Goal: Task Accomplishment & Management: Complete application form

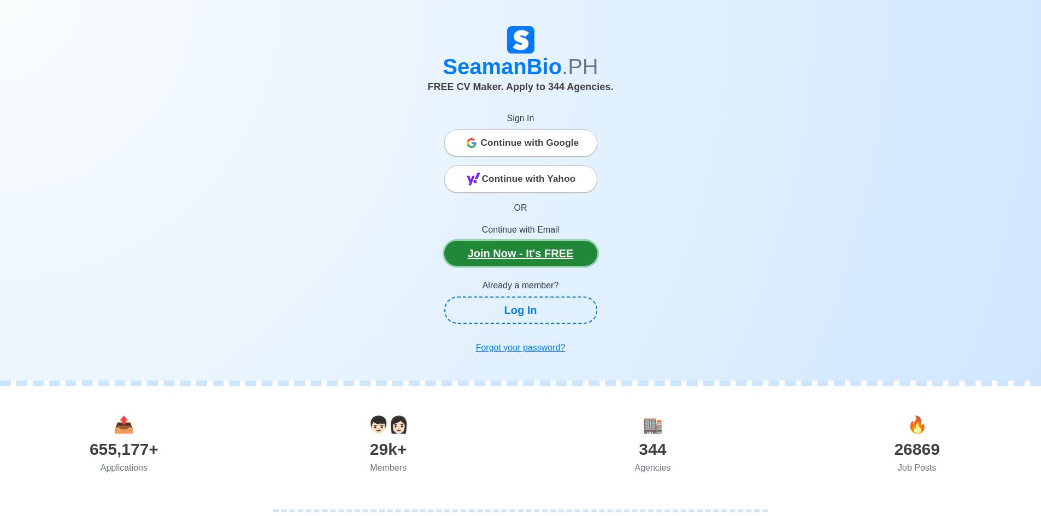
click at [526, 257] on link "Join Now - It's FREE" at bounding box center [520, 253] width 153 height 25
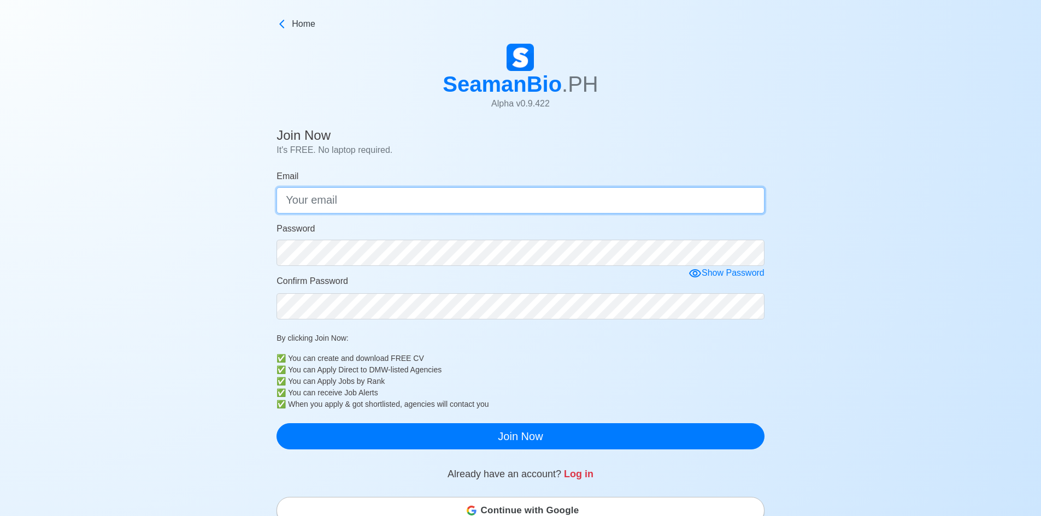
click at [421, 201] on input "Email" at bounding box center [521, 200] width 488 height 26
type input "[EMAIL_ADDRESS][DOMAIN_NAME]"
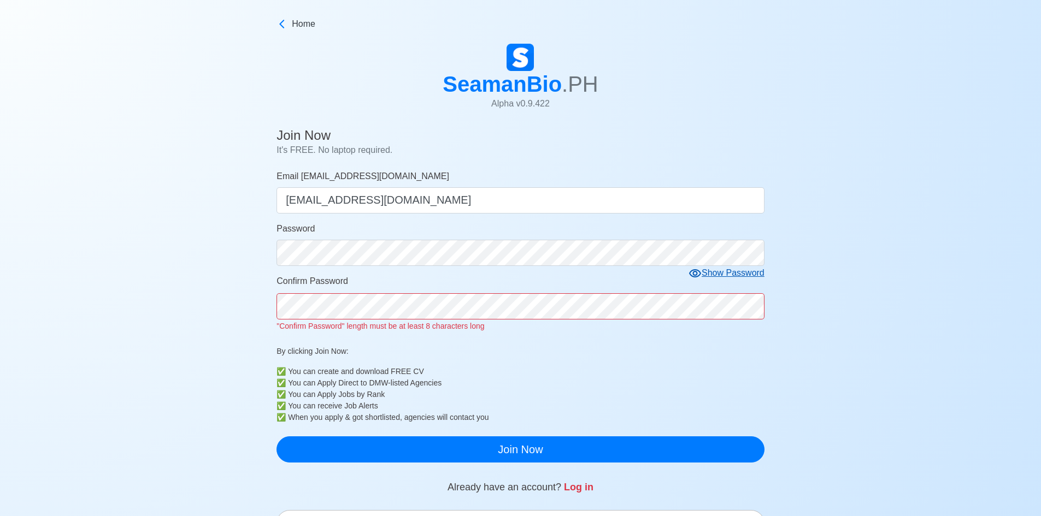
click at [734, 279] on div "Show Password" at bounding box center [727, 274] width 76 height 14
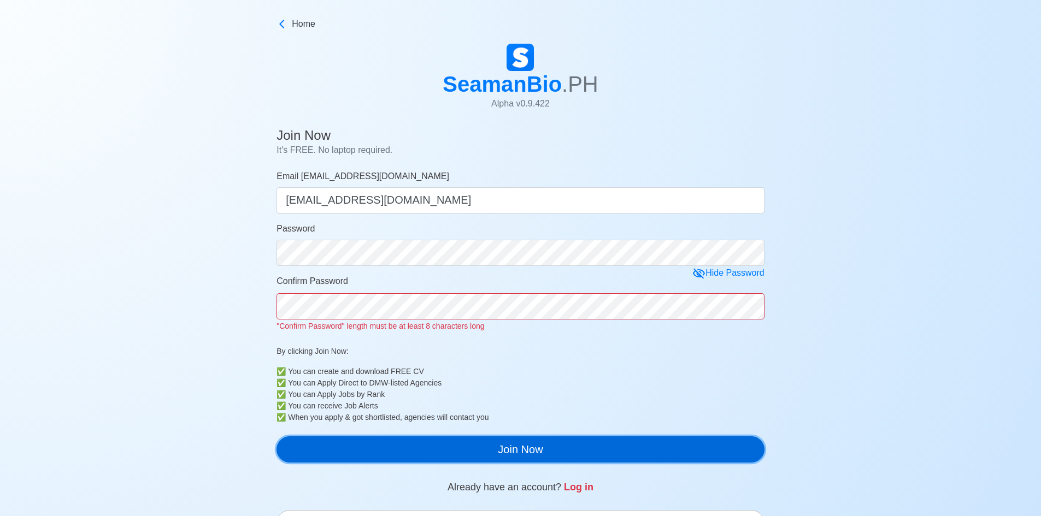
click at [445, 453] on div "Join Now It's FREE. No laptop required. Email [EMAIL_ADDRESS][DOMAIN_NAME] [EMA…" at bounding box center [521, 298] width 488 height 348
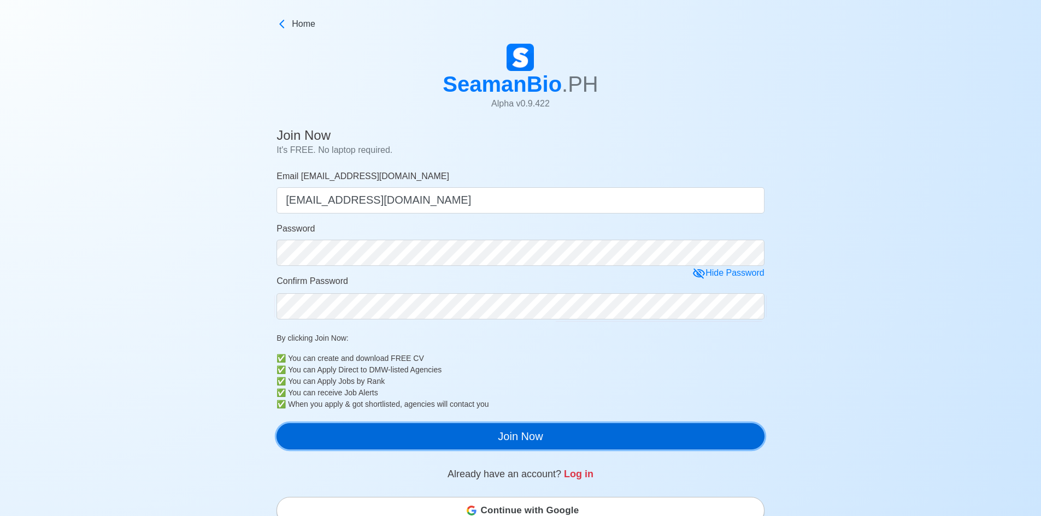
scroll to position [164, 0]
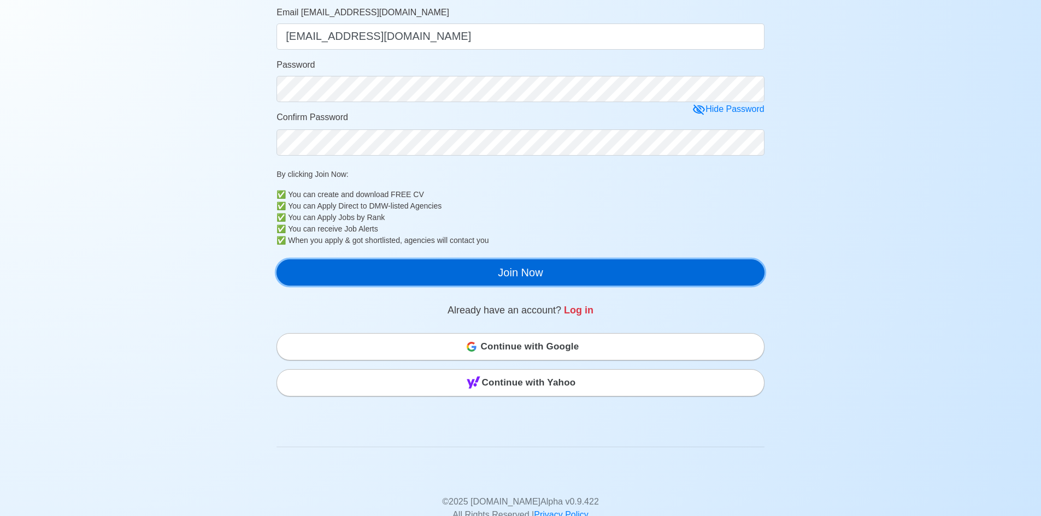
click at [459, 277] on button "Join Now" at bounding box center [521, 273] width 488 height 26
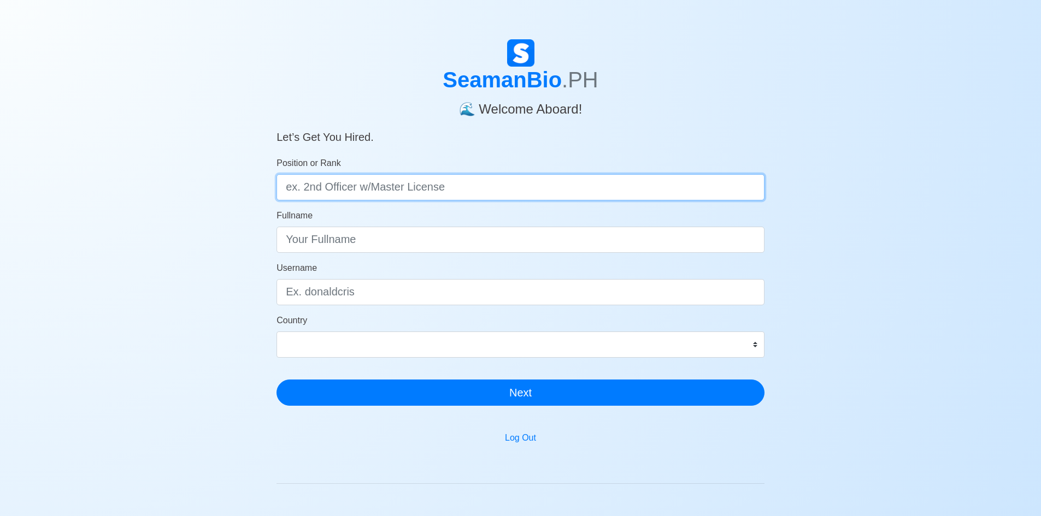
click at [351, 191] on input "Position or Rank" at bounding box center [521, 187] width 488 height 26
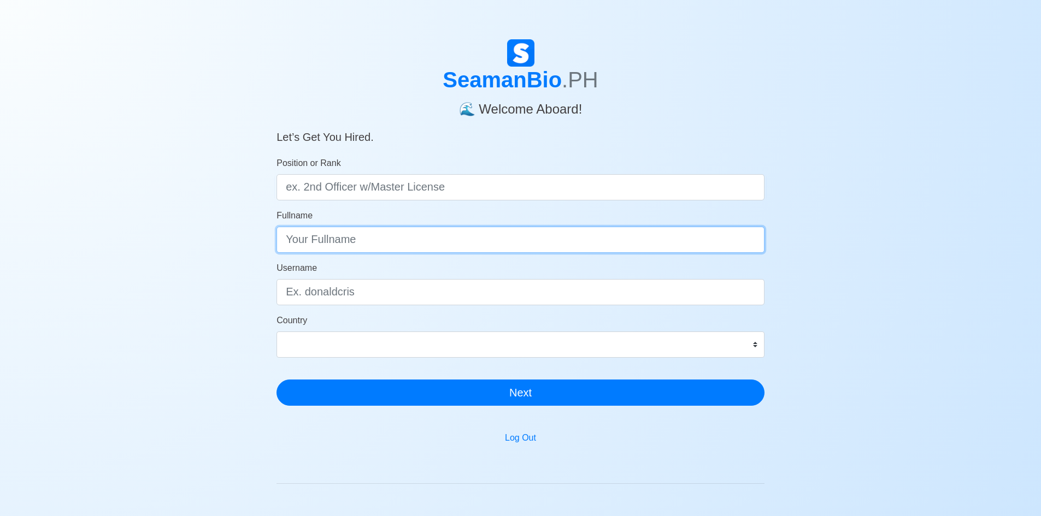
click at [369, 243] on input "Fullname" at bounding box center [521, 240] width 488 height 26
type input "c"
type input "V"
type input "Cristian Paul M. Manto"
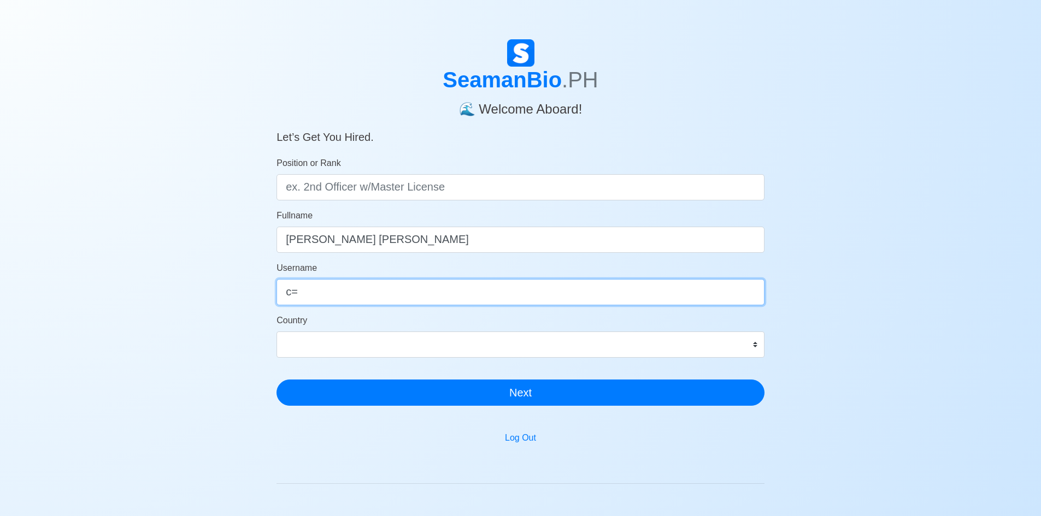
type input "c"
type input "Tiaano14"
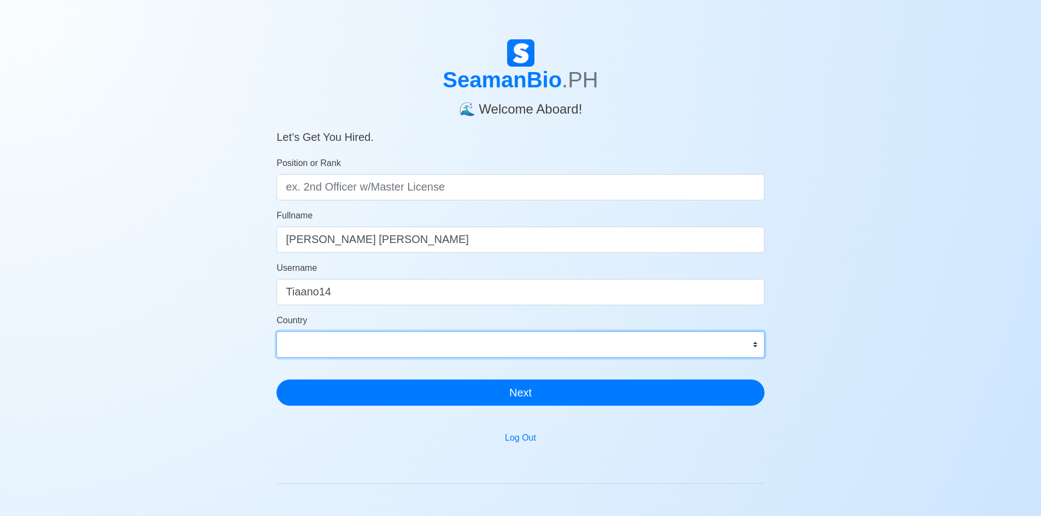
click at [360, 339] on select "Afghanistan Åland Islands Albania Algeria American Samoa Andorra Angola Anguill…" at bounding box center [521, 345] width 488 height 26
select select "PH"
click at [277, 332] on select "Afghanistan Åland Islands Albania Algeria American Samoa Andorra Angola Anguill…" at bounding box center [521, 345] width 488 height 26
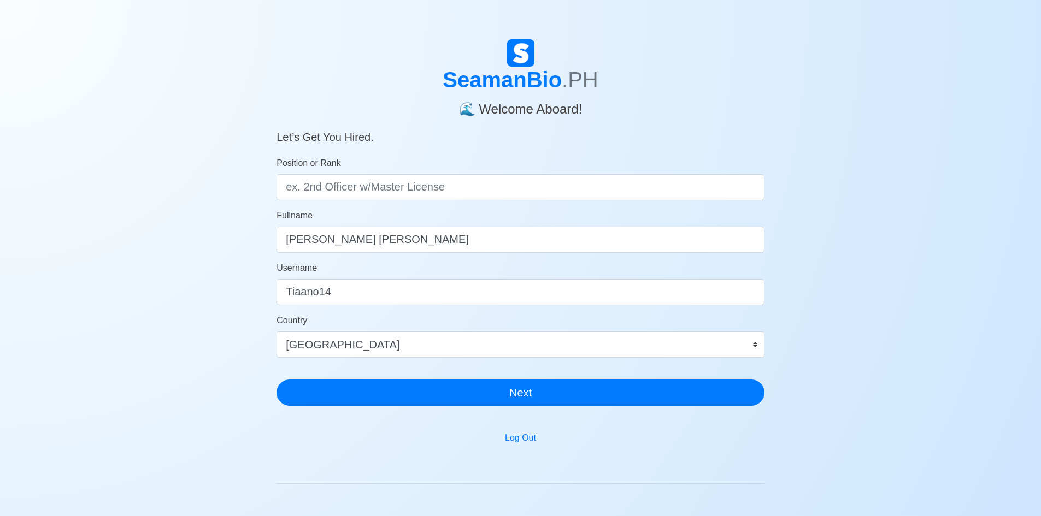
click at [478, 408] on div "SeamanBio .PH 🌊 Welcome Aboard! Let’s Get You Hired. Position or Rank Fullname …" at bounding box center [521, 226] width 488 height 375
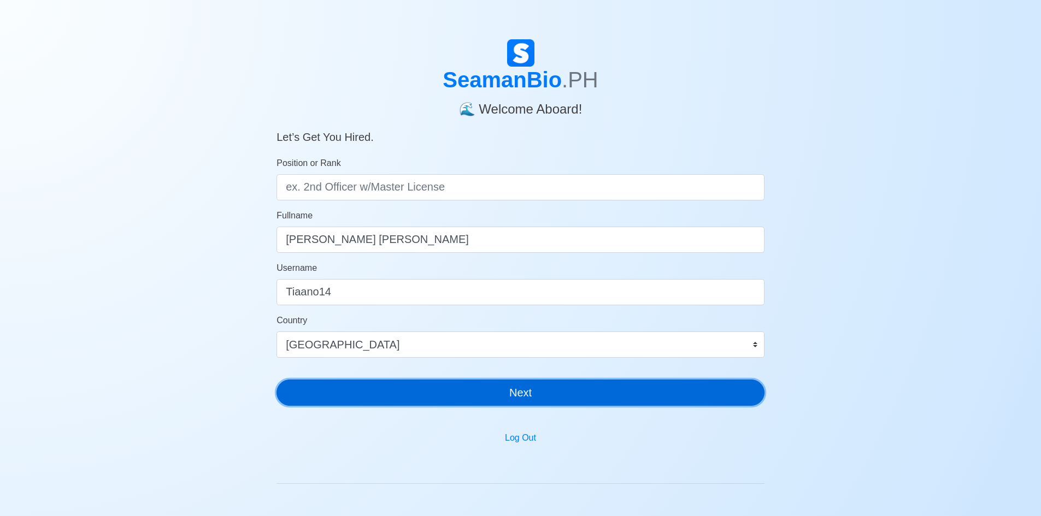
click at [479, 392] on button "Next" at bounding box center [521, 393] width 488 height 26
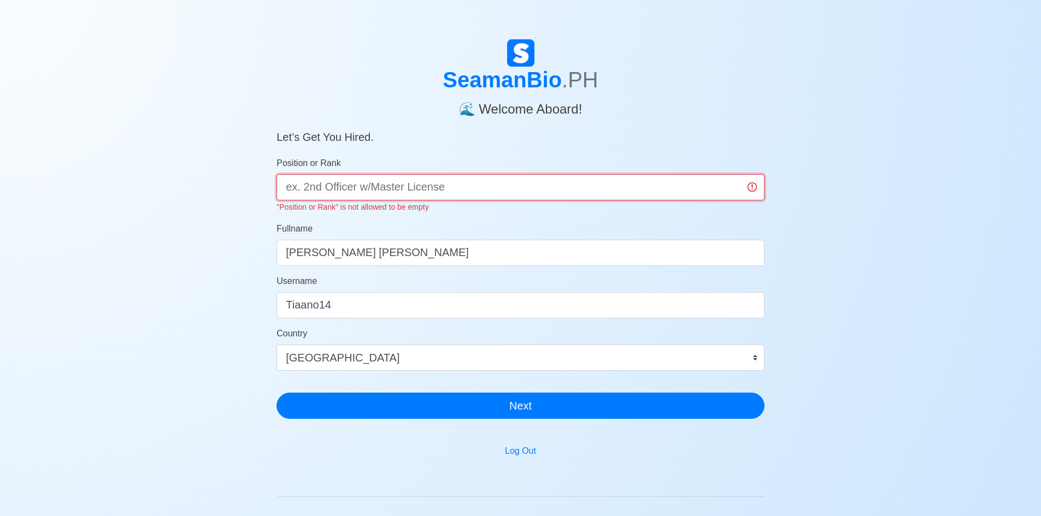
click at [409, 184] on input "Position or Rank" at bounding box center [521, 187] width 488 height 26
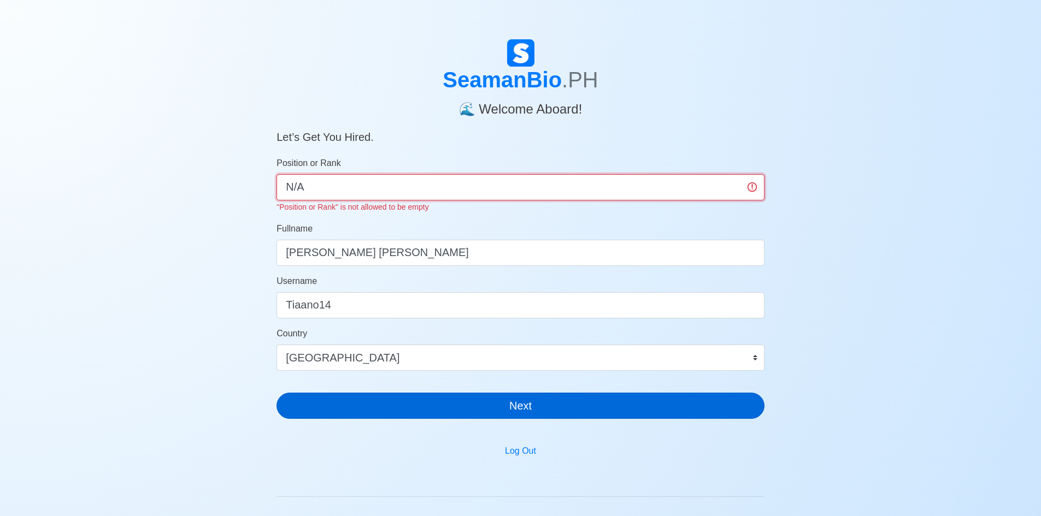
type input "N/A"
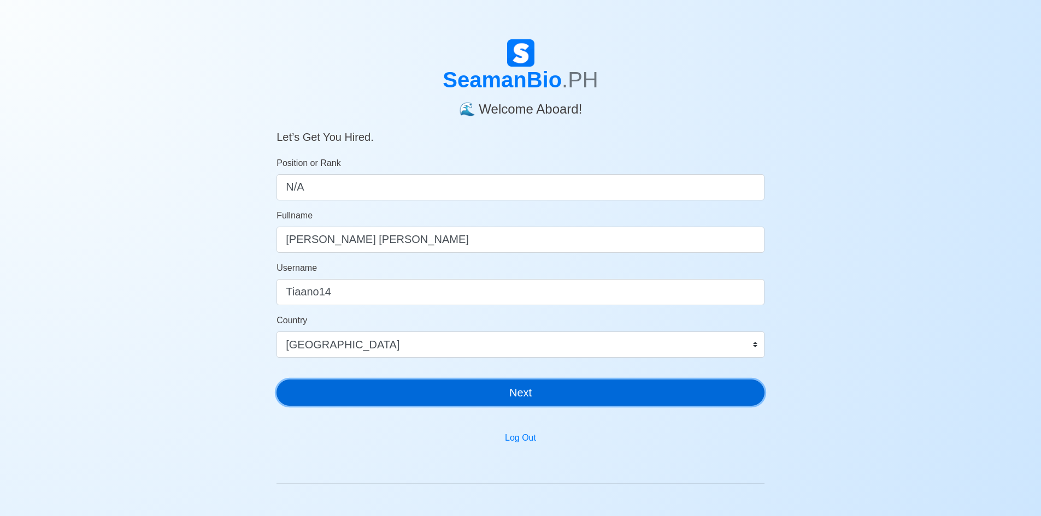
click at [481, 410] on div "SeamanBio .PH 🌊 Welcome Aboard! Let’s Get You Hired. Position or Rank N/A Fulln…" at bounding box center [521, 226] width 488 height 375
click at [493, 383] on button "Next" at bounding box center [521, 393] width 488 height 26
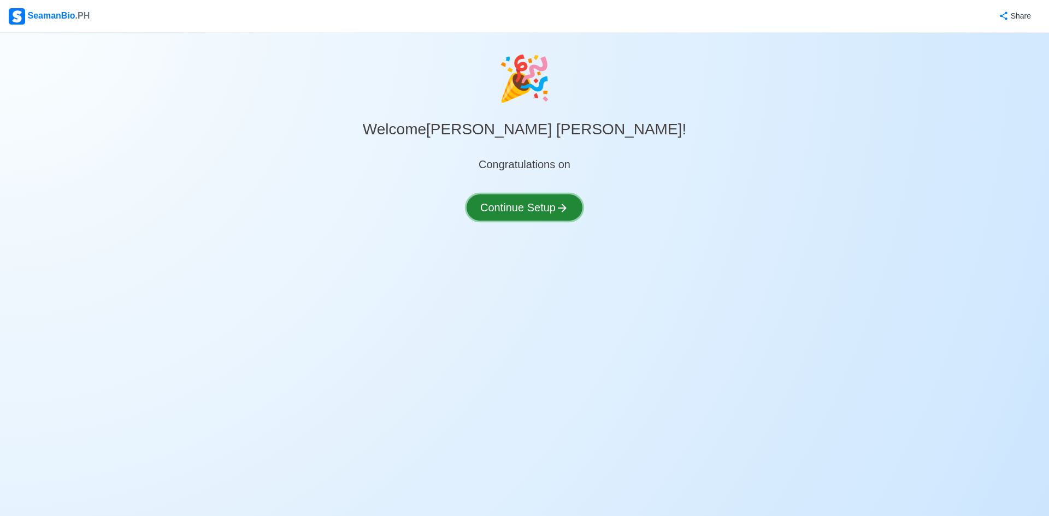
click at [532, 206] on button "Continue Setup" at bounding box center [525, 208] width 116 height 26
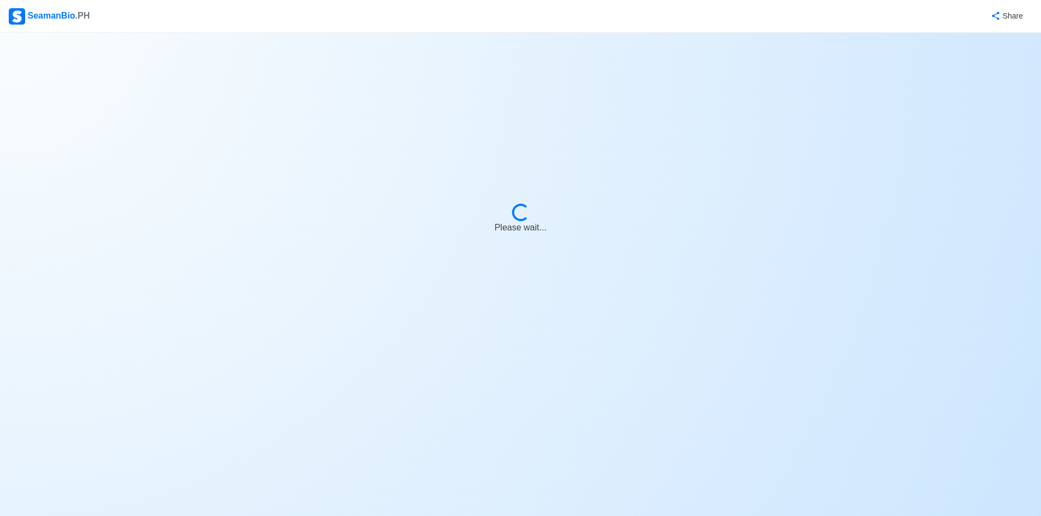
select select "Visible for Hiring"
select select "PH"
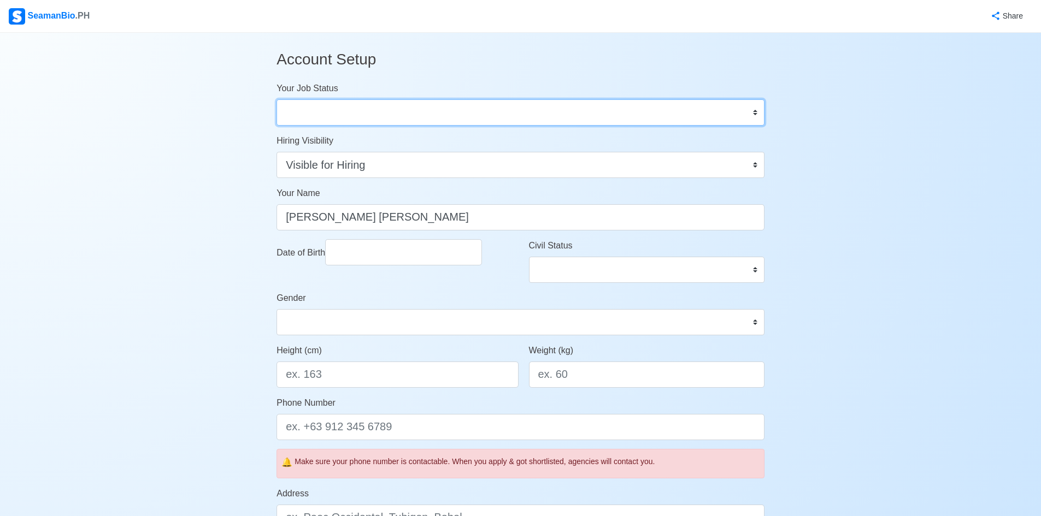
click at [400, 109] on select "Onboard Actively Looking for Job Not Looking for Job" at bounding box center [521, 112] width 488 height 26
select select "Not Looking for Job"
click at [277, 99] on select "Onboard Actively Looking for Job Not Looking for Job" at bounding box center [521, 112] width 488 height 26
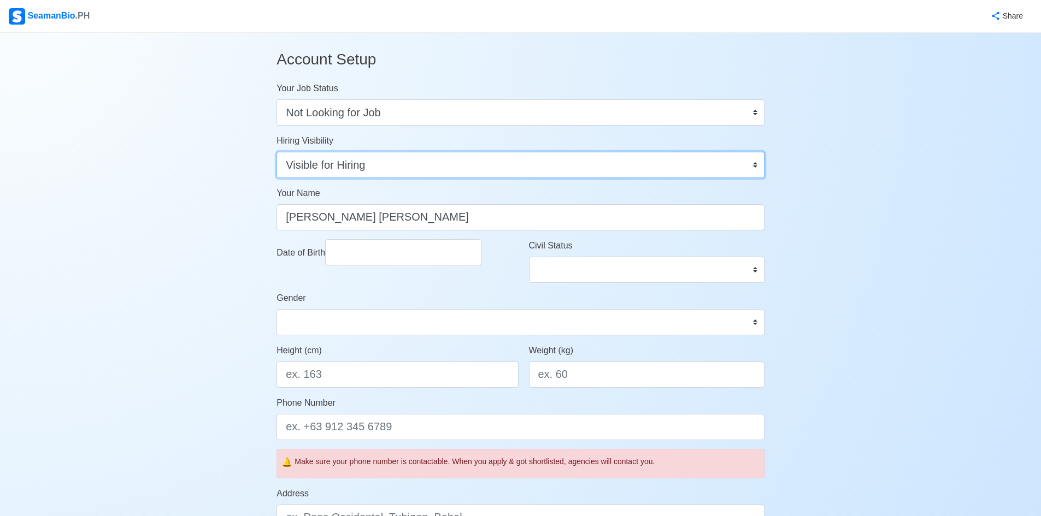
click at [397, 166] on select "Visible for Hiring Not Visible for Hiring" at bounding box center [521, 165] width 488 height 26
select select "Not Visible for Hiring"
click at [277, 152] on select "Visible for Hiring Not Visible for Hiring" at bounding box center [521, 165] width 488 height 26
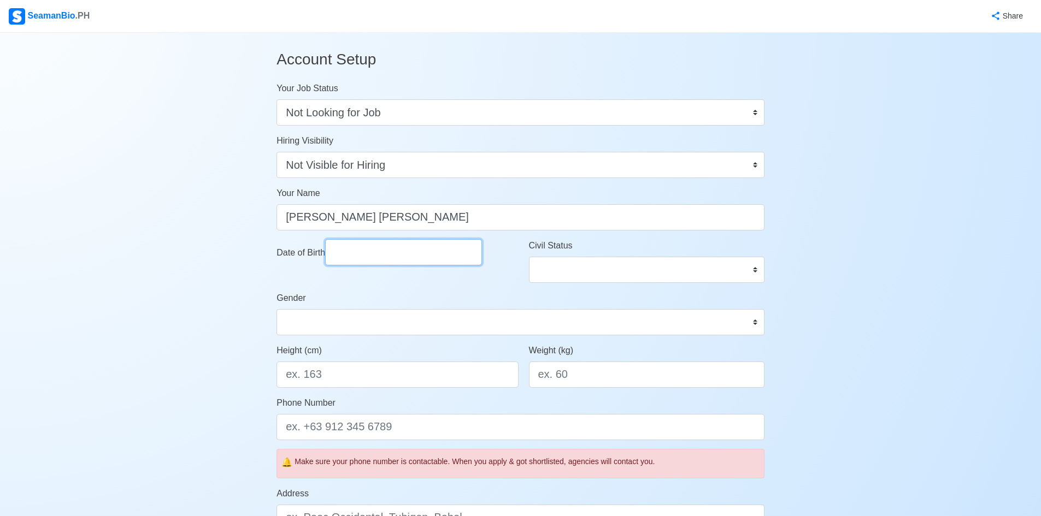
select select "****"
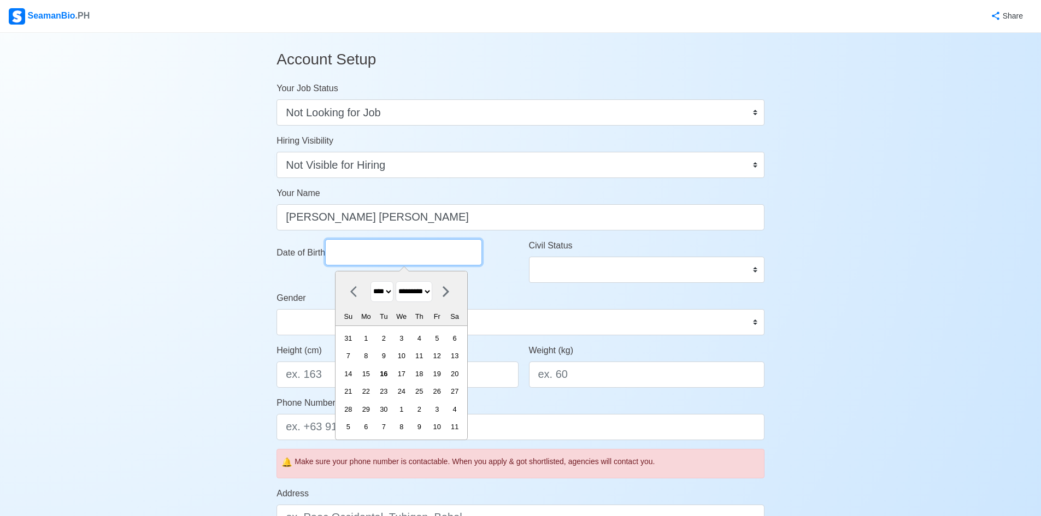
click at [427, 246] on input "Date of Birth" at bounding box center [403, 252] width 157 height 26
click at [432, 293] on select "******* ******** ***** ***** *** **** **** ****** ********* ******* ******** **…" at bounding box center [414, 291] width 37 height 21
select select "********"
click at [401, 281] on select "******* ******** ***** ***** *** **** **** ****** ********* ******* ******** **…" at bounding box center [414, 291] width 37 height 21
click at [393, 291] on select "**** **** **** **** **** **** **** **** **** **** **** **** **** **** **** ****…" at bounding box center [382, 291] width 23 height 21
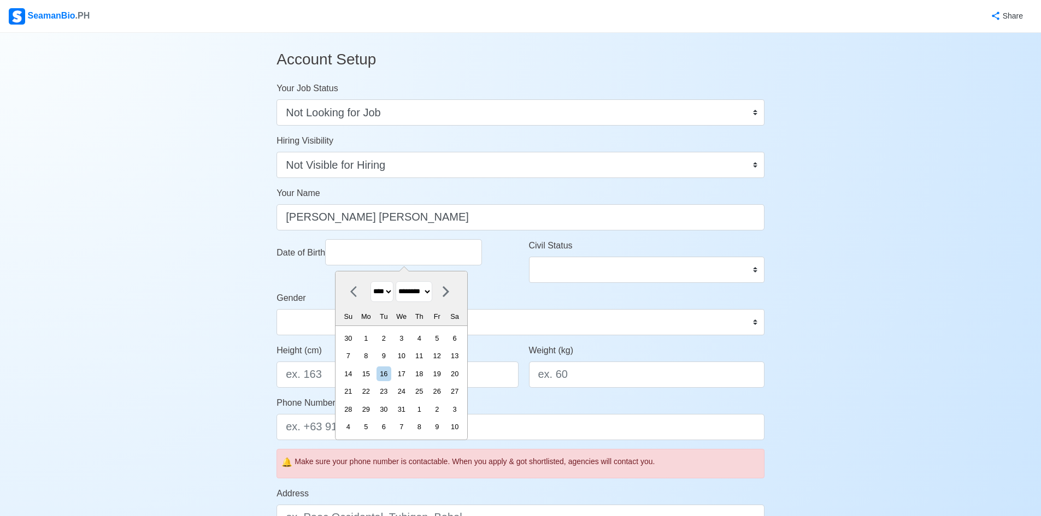
select select "****"
click at [371, 281] on select "**** **** **** **** **** **** **** **** **** **** **** **** **** **** **** ****…" at bounding box center [382, 291] width 23 height 21
click at [462, 357] on div "14" at bounding box center [455, 356] width 15 height 15
type input "12/14/2002"
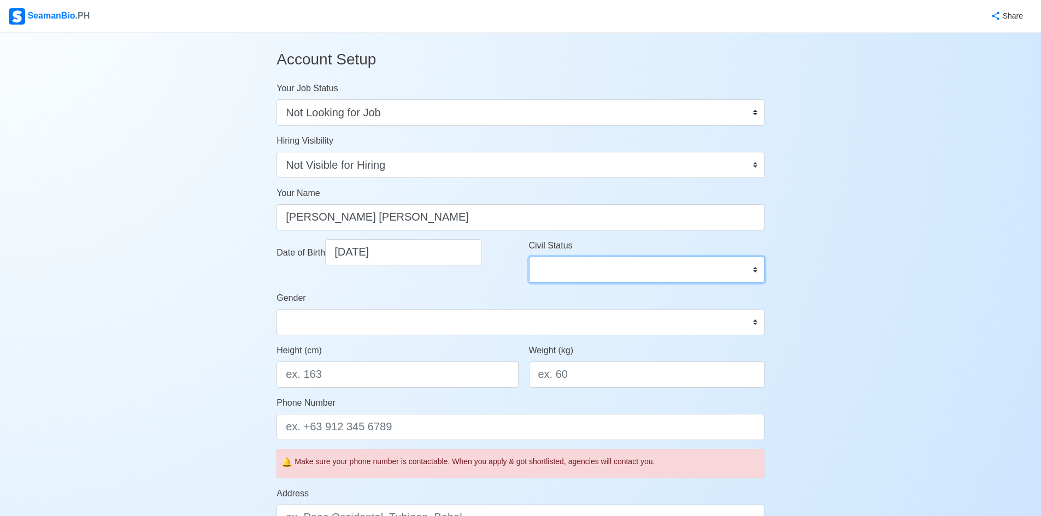
click at [562, 274] on select "Single Married Widowed Separated" at bounding box center [647, 270] width 236 height 26
select select "Single"
click at [529, 257] on select "Single Married Widowed Separated" at bounding box center [647, 270] width 236 height 26
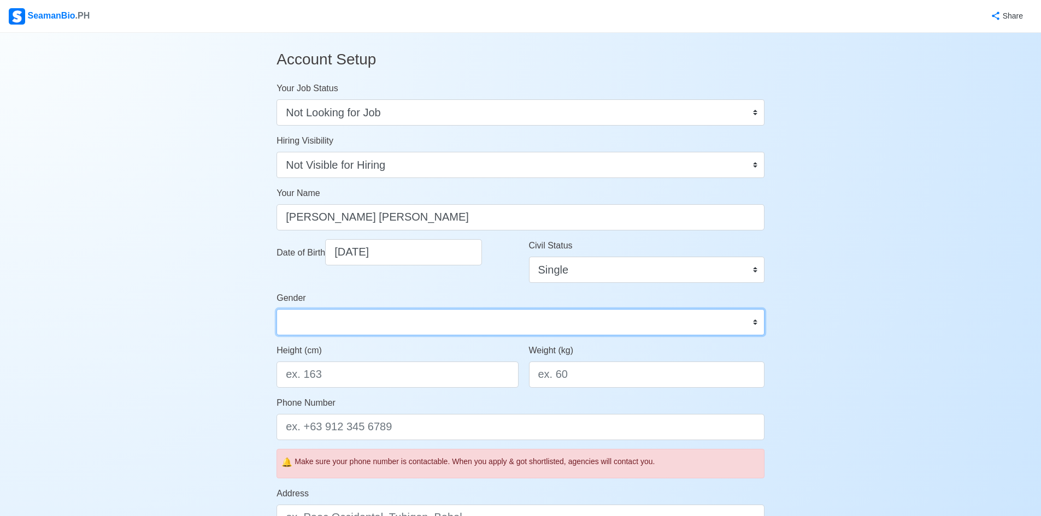
click at [439, 329] on select "Male Female" at bounding box center [521, 322] width 488 height 26
select select "Male"
click at [277, 309] on select "Male Female" at bounding box center [521, 322] width 488 height 26
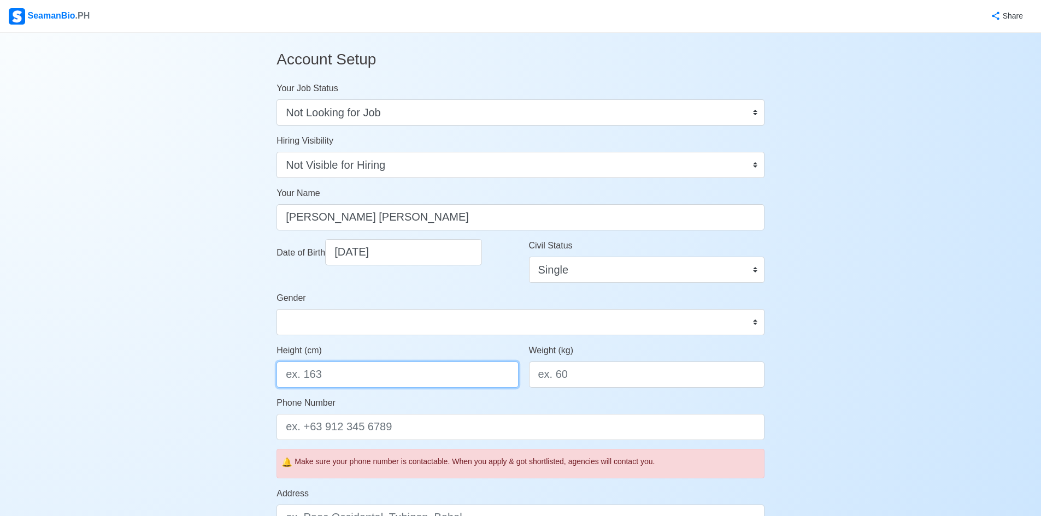
click at [438, 374] on input "Height (cm)" at bounding box center [398, 375] width 242 height 26
type input "163"
click at [588, 378] on input "Weight (kg)" at bounding box center [647, 375] width 236 height 26
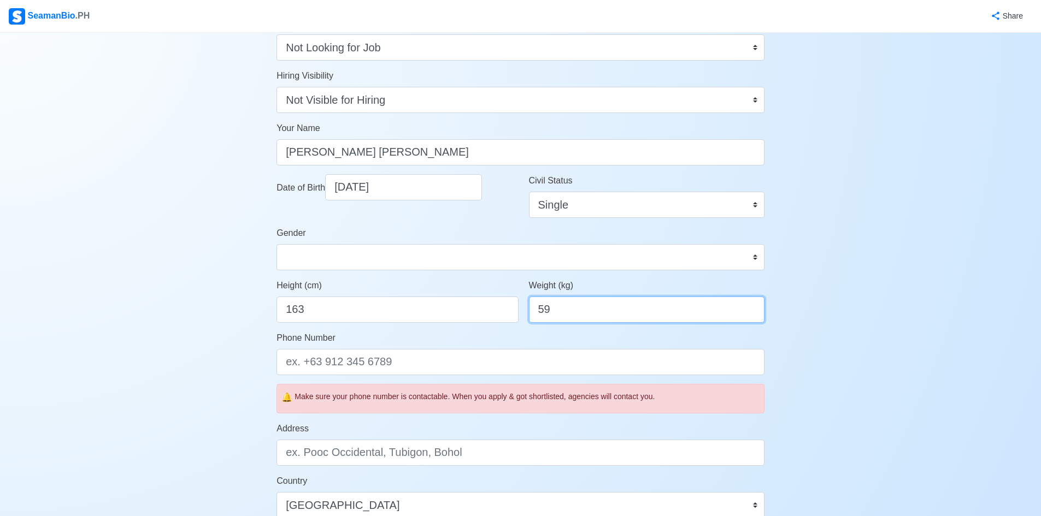
scroll to position [164, 0]
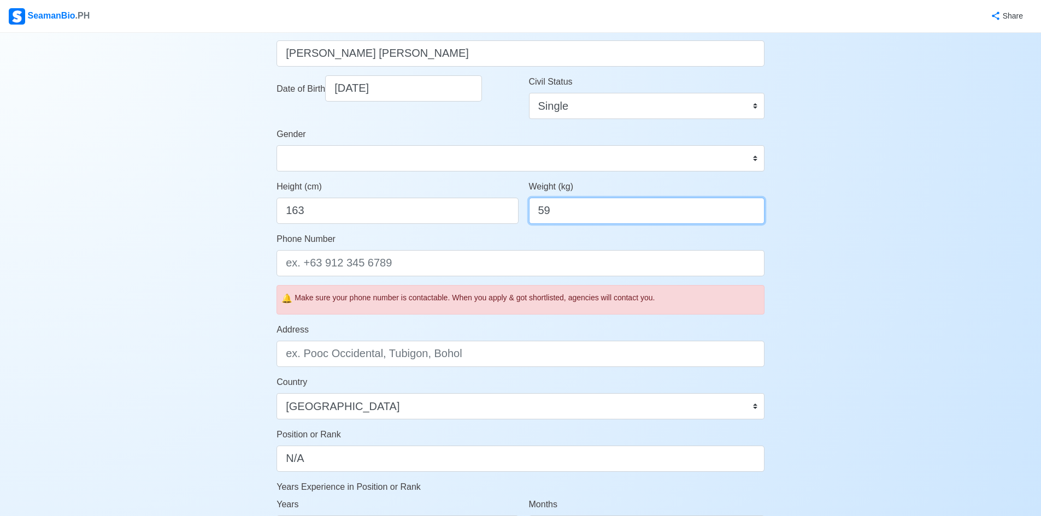
type input "59"
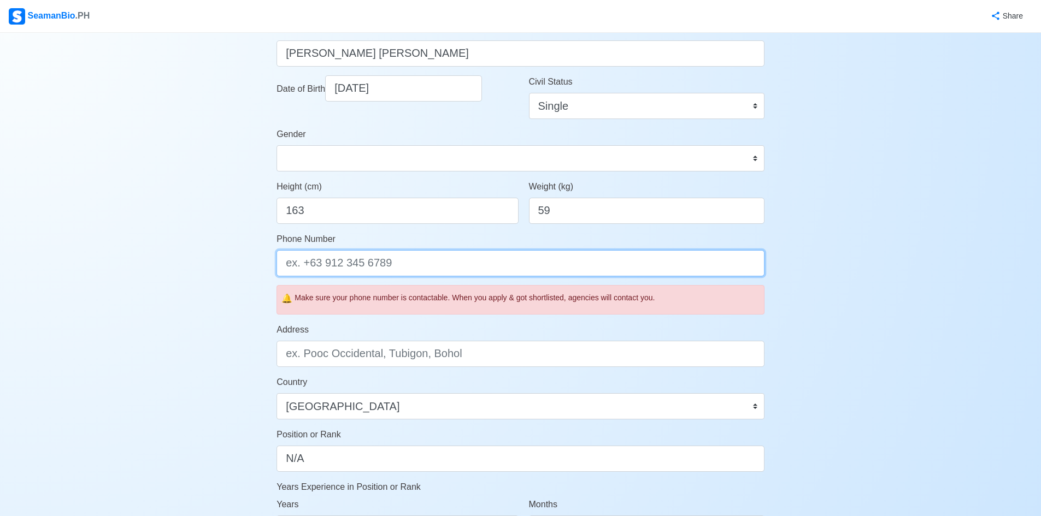
click at [372, 257] on input "Phone Number" at bounding box center [521, 263] width 488 height 26
type input "0"
type input "+639920297094"
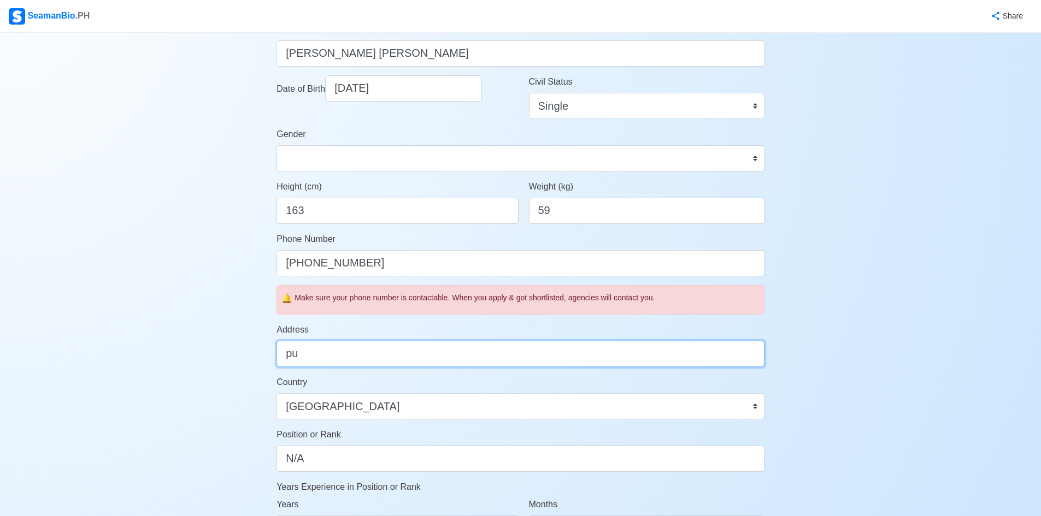
type input "p"
click at [293, 352] on input "madrangca," at bounding box center [521, 354] width 488 height 26
type input "Madrangca, San Jose Antique"
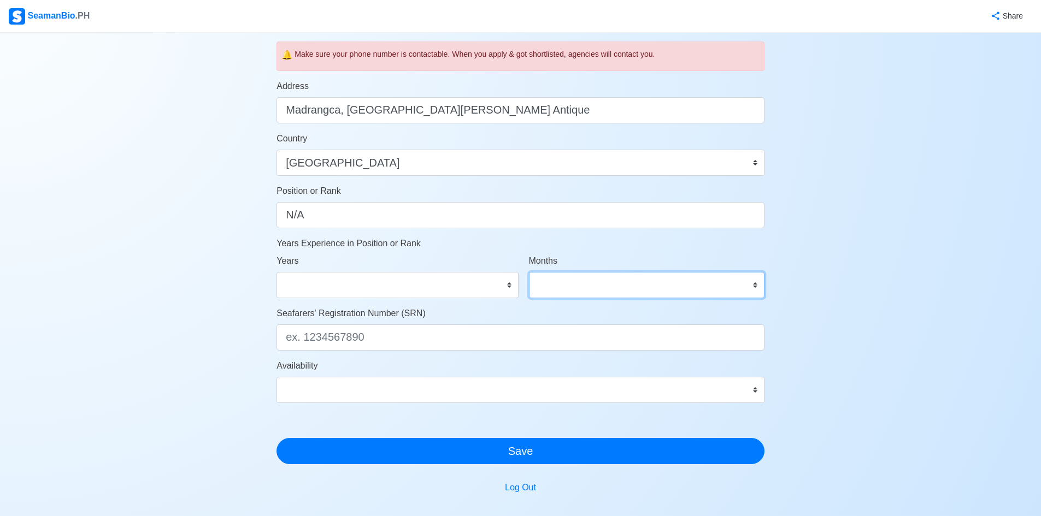
scroll to position [408, 0]
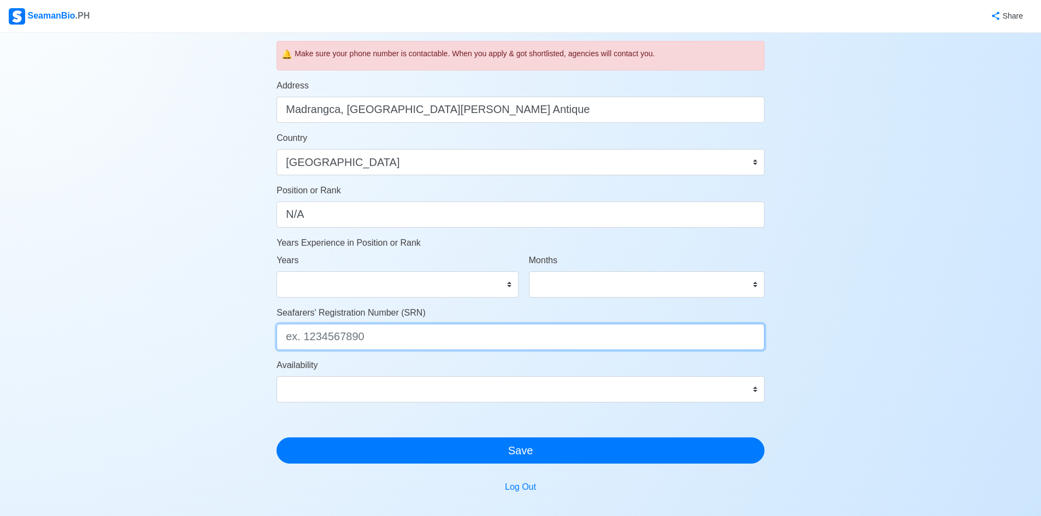
click at [419, 332] on input "Seafarers' Registration Number (SRN)" at bounding box center [521, 337] width 488 height 26
type input "0212140045"
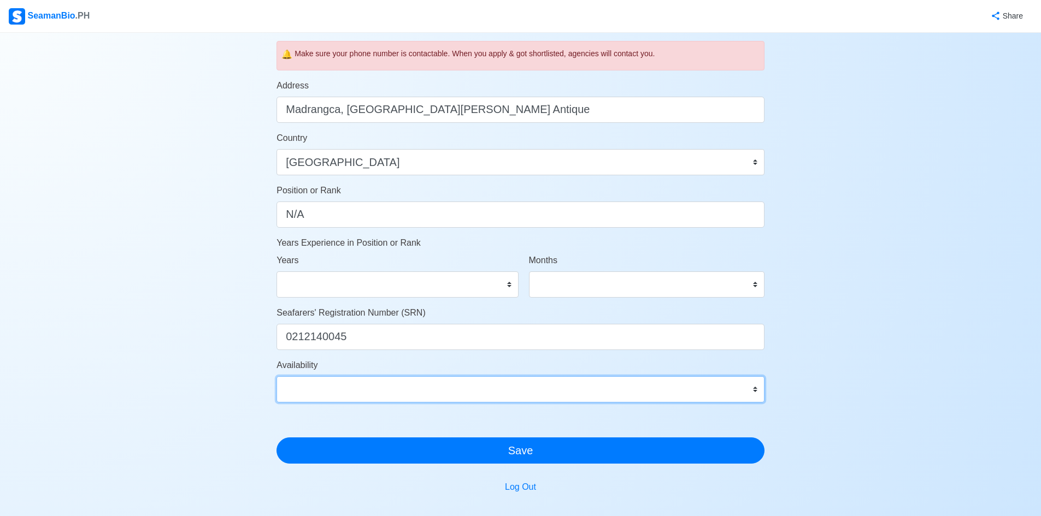
click at [478, 392] on select "Immediate Oct 2025 Nov 2025 Dec 2025 Jan 2026 Feb 2026 Mar 2026 Apr 2026 May 20…" at bounding box center [521, 390] width 488 height 26
drag, startPoint x: 206, startPoint y: 242, endPoint x: 207, endPoint y: 236, distance: 6.1
click at [206, 243] on div "Account Setup Your Job Status Onboard Actively Looking for Job Not Looking for …" at bounding box center [520, 99] width 1041 height 948
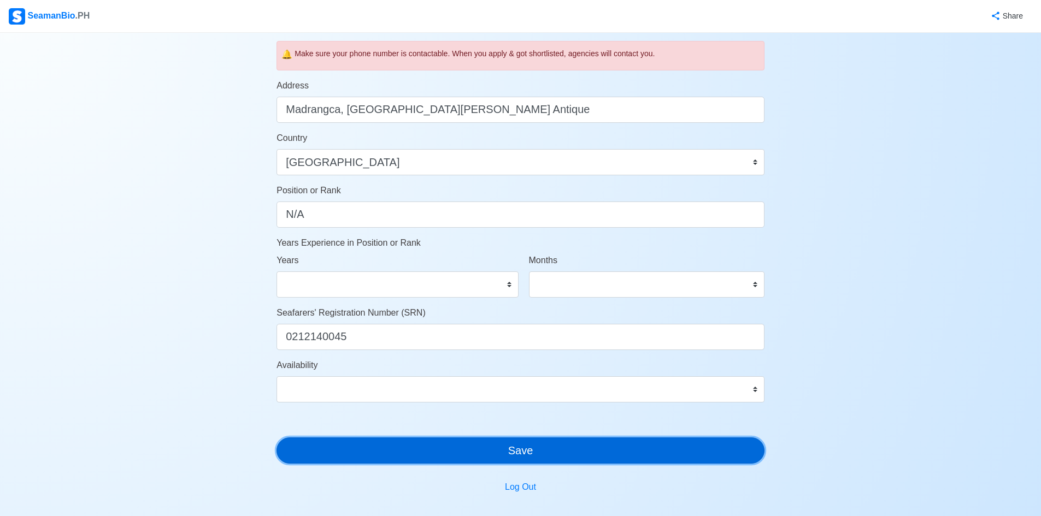
click at [456, 459] on button "Save" at bounding box center [521, 451] width 488 height 26
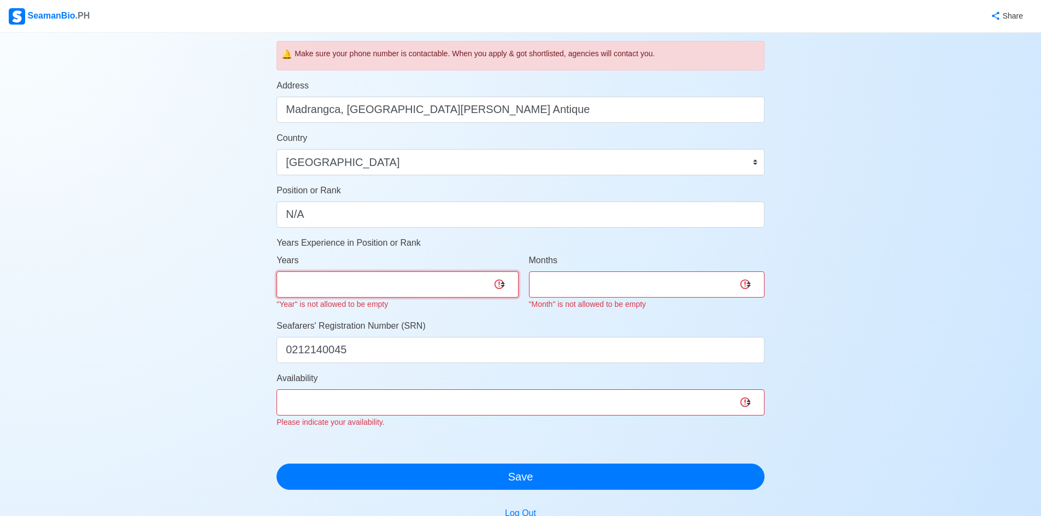
click at [404, 285] on select "0 1 2 3 4 5 6 7 8 9 10 11 12 13 14 15 16 17 18 19 20 21 22 23 24 25 26 27 28 29…" at bounding box center [398, 285] width 242 height 26
click at [412, 285] on select "0 1 2 3 4 5 6 7 8 9 10 11 12 13 14 15 16 17 18 19 20 21 22 23 24 25 26 27 28 29…" at bounding box center [398, 285] width 242 height 26
click at [383, 289] on select "0 1 2 3 4 5 6 7 8 9 10 11 12 13 14 15 16 17 18 19 20 21 22 23 24 25 26 27 28 29…" at bounding box center [398, 285] width 242 height 26
click at [386, 286] on select "0 1 2 3 4 5 6 7 8 9 10 11 12 13 14 15 16 17 18 19 20 21 22 23 24 25 26 27 28 29…" at bounding box center [398, 285] width 242 height 26
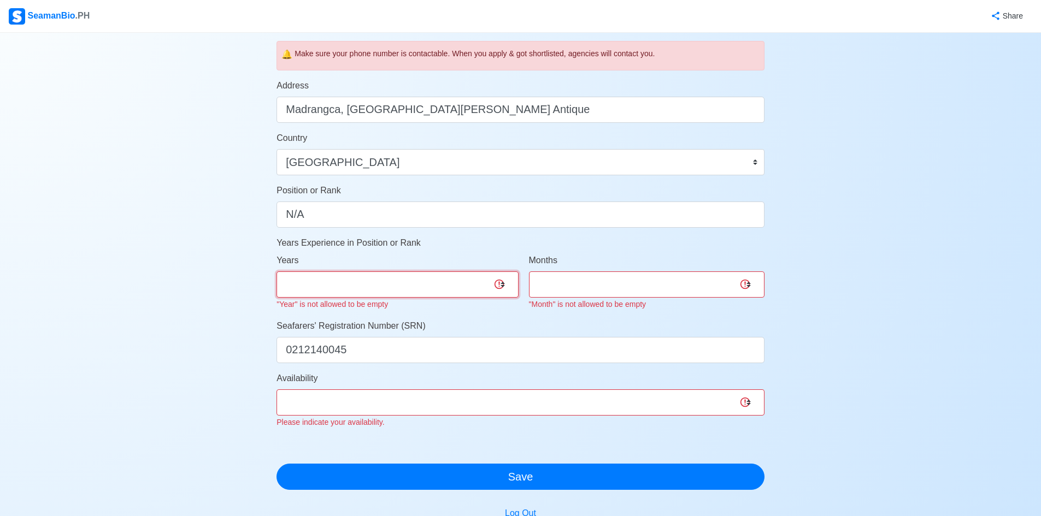
select select "0"
click at [277, 272] on select "0 1 2 3 4 5 6 7 8 9 10 11 12 13 14 15 16 17 18 19 20 21 22 23 24 25 26 27 28 29…" at bounding box center [398, 285] width 242 height 26
click at [643, 274] on select "0 1 2 3 4 5 6 7 8 9 10 11" at bounding box center [647, 285] width 236 height 26
select select "0"
click at [529, 272] on select "0 1 2 3 4 5 6 7 8 9 10 11" at bounding box center [647, 285] width 236 height 26
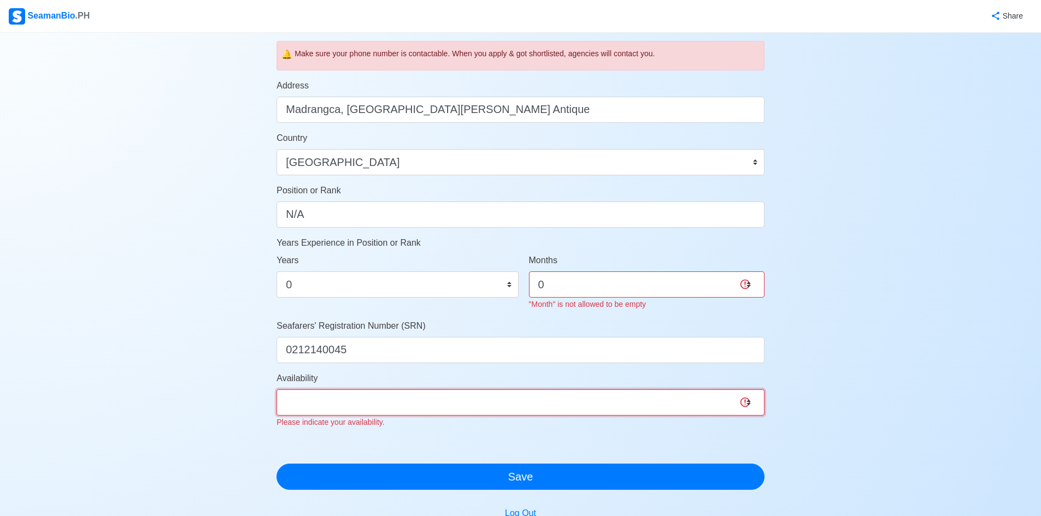
click at [423, 410] on div "Availability Immediate Oct 2025 Nov 2025 Dec 2025 Jan 2026 Feb 2026 Mar 2026 Ap…" at bounding box center [521, 400] width 488 height 57
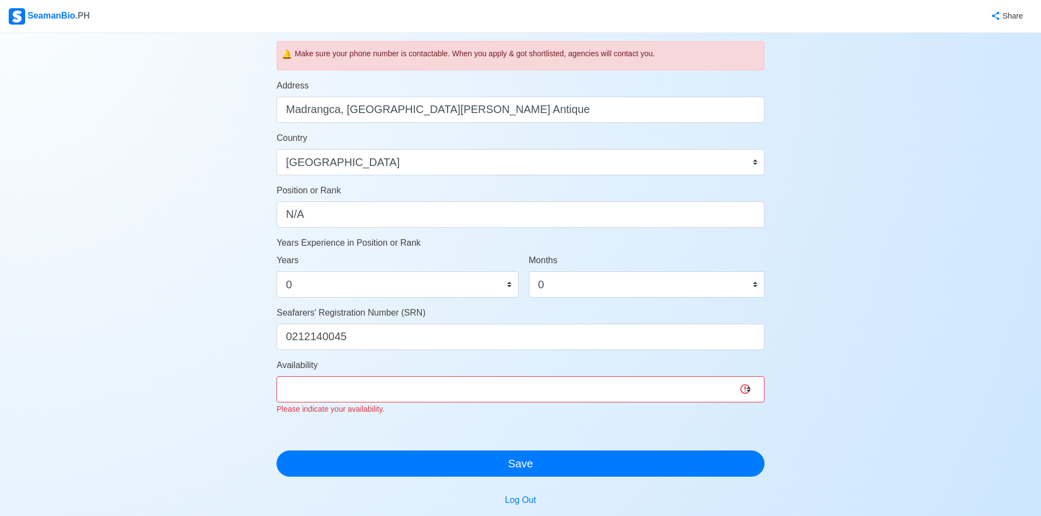
click at [81, 409] on div "Account Setup Your Job Status Onboard Actively Looking for Job Not Looking for …" at bounding box center [520, 105] width 1041 height 961
click at [390, 395] on select "Immediate Oct 2025 Nov 2025 Dec 2025 Jan 2026 Feb 2026 Mar 2026 Apr 2026 May 20…" at bounding box center [521, 390] width 488 height 26
select select "1759248000000"
click at [277, 377] on select "Immediate Oct 2025 Nov 2025 Dec 2025 Jan 2026 Feb 2026 Mar 2026 Apr 2026 May 20…" at bounding box center [521, 390] width 488 height 26
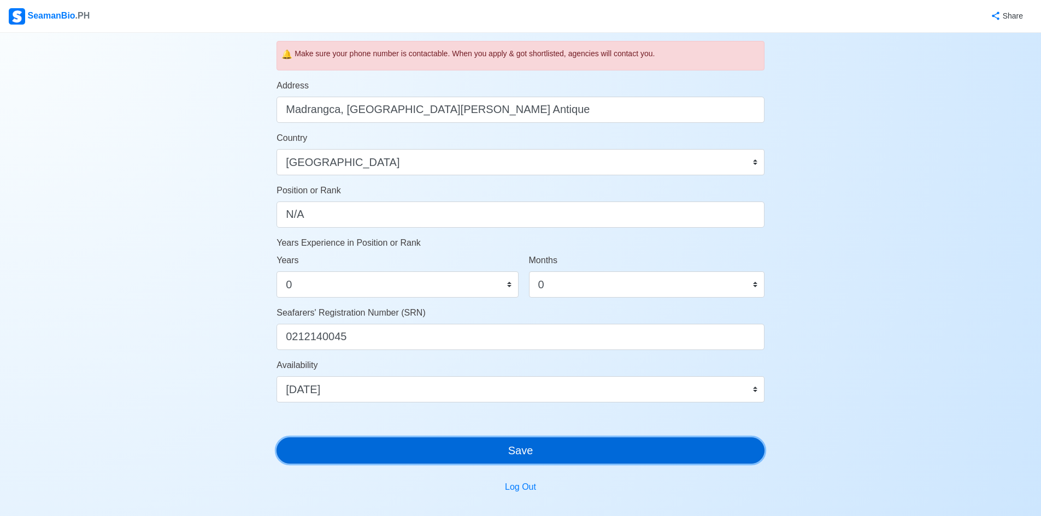
click at [468, 466] on div "Account Setup Your Job Status Onboard Actively Looking for Job Not Looking for …" at bounding box center [521, 98] width 488 height 930
click at [468, 459] on button "Save" at bounding box center [521, 451] width 488 height 26
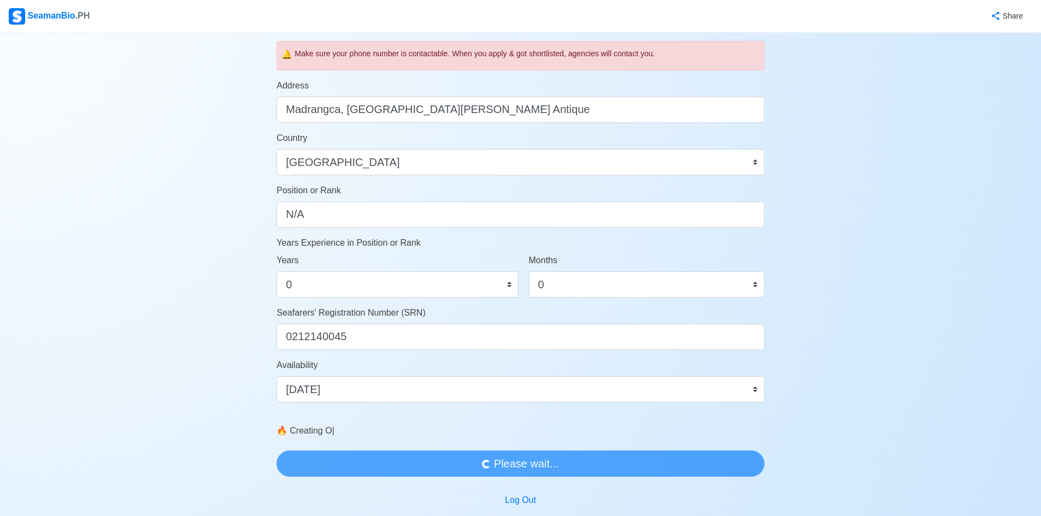
scroll to position [0, 0]
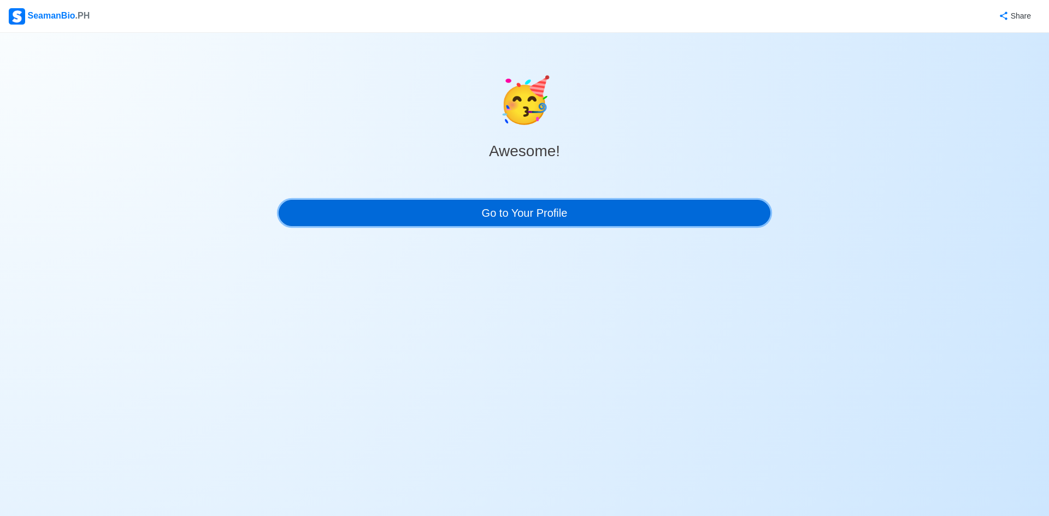
click at [548, 204] on link "Go to Your Profile" at bounding box center [525, 213] width 492 height 26
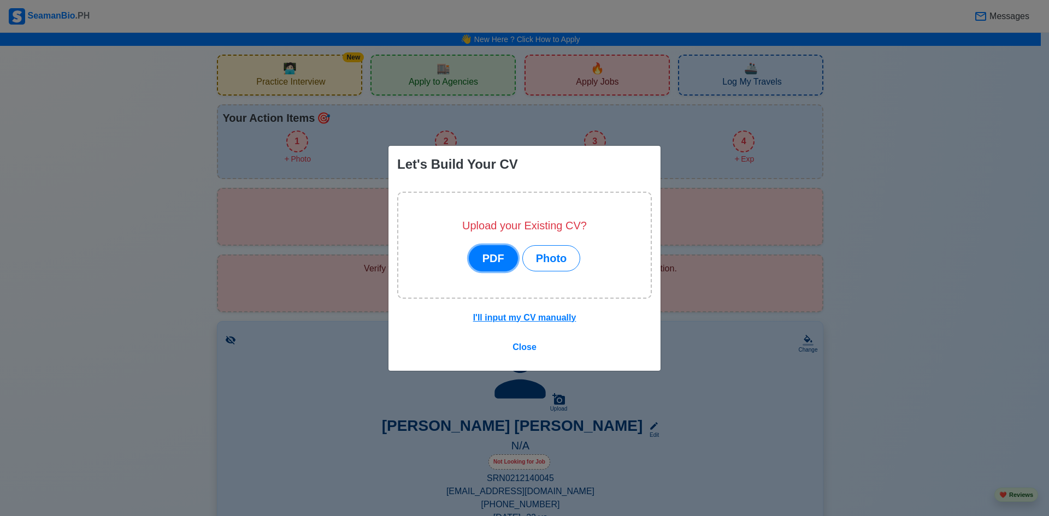
click at [503, 258] on button "PDF" at bounding box center [493, 258] width 49 height 26
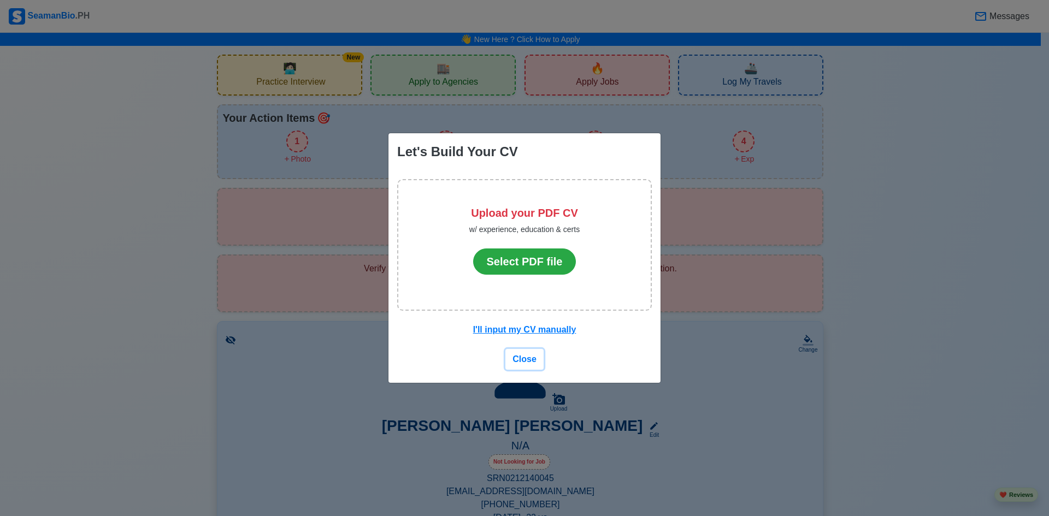
click at [530, 362] on span "Close" at bounding box center [525, 359] width 24 height 9
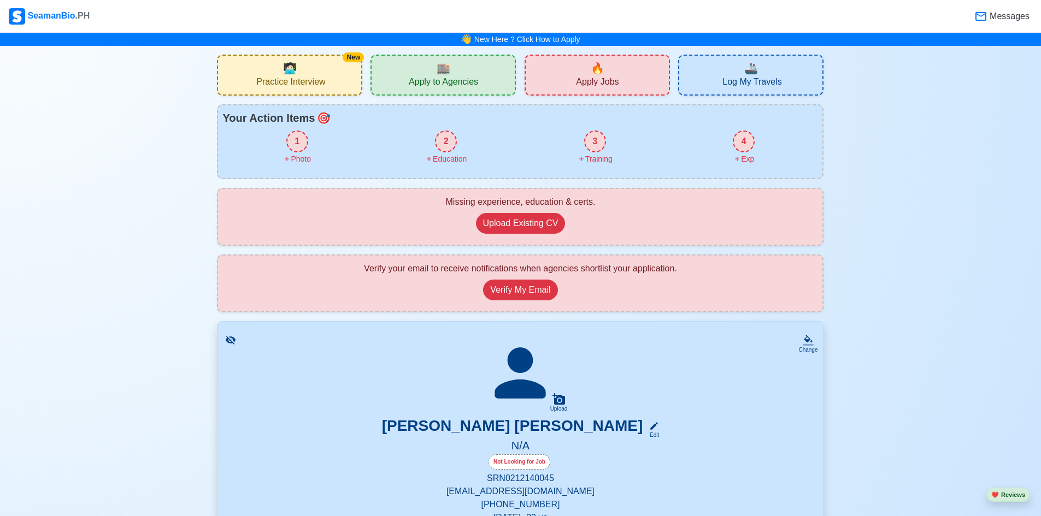
click at [67, 21] on div "SeamanBio .PH" at bounding box center [49, 16] width 81 height 16
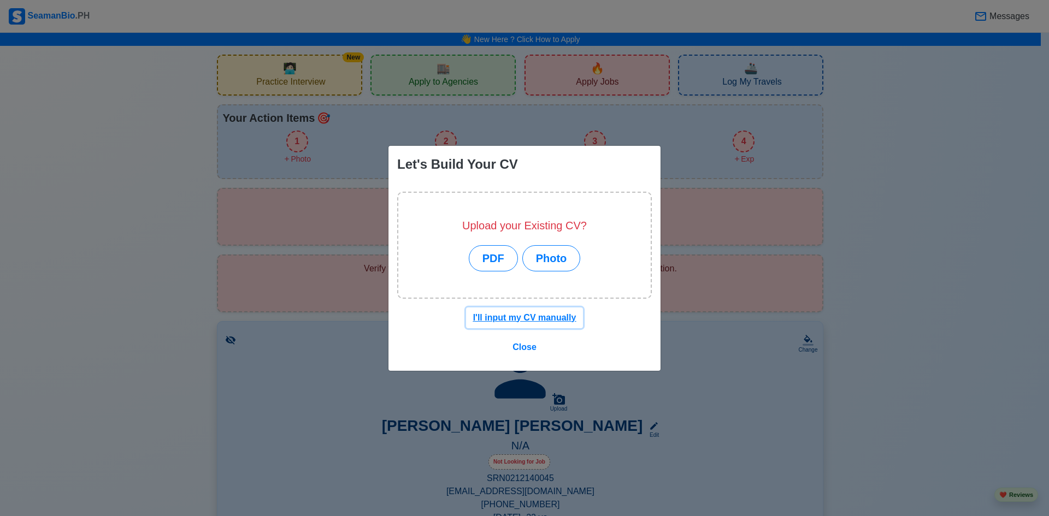
click at [537, 320] on u "I'll input my CV manually" at bounding box center [524, 317] width 103 height 9
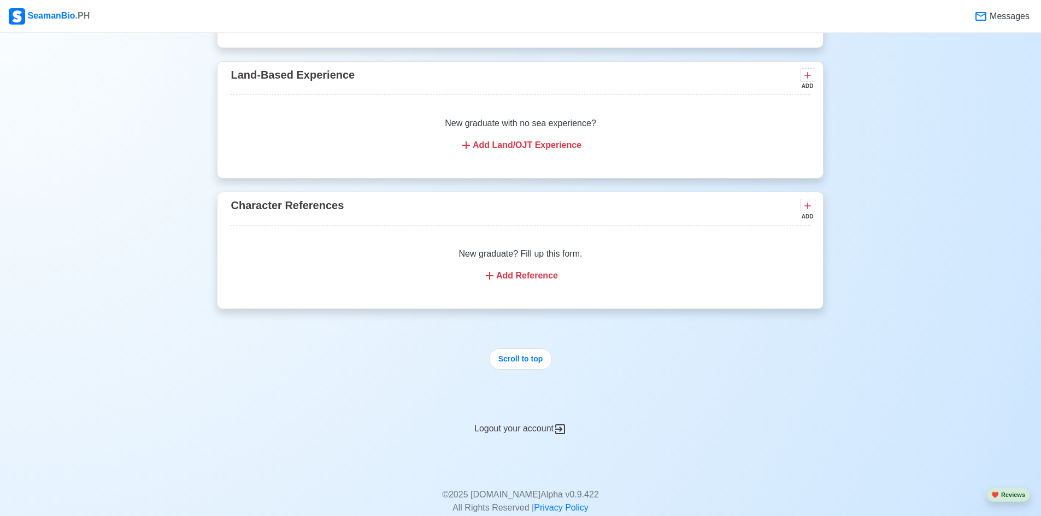
scroll to position [1760, 0]
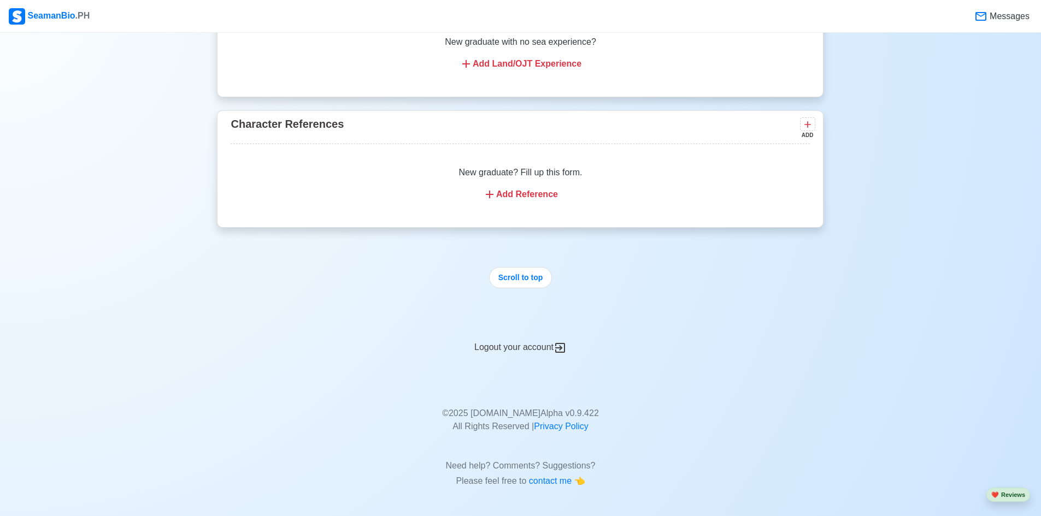
click at [528, 342] on div "Logout your account" at bounding box center [520, 341] width 607 height 27
